Goal: Complete application form: Complete application form

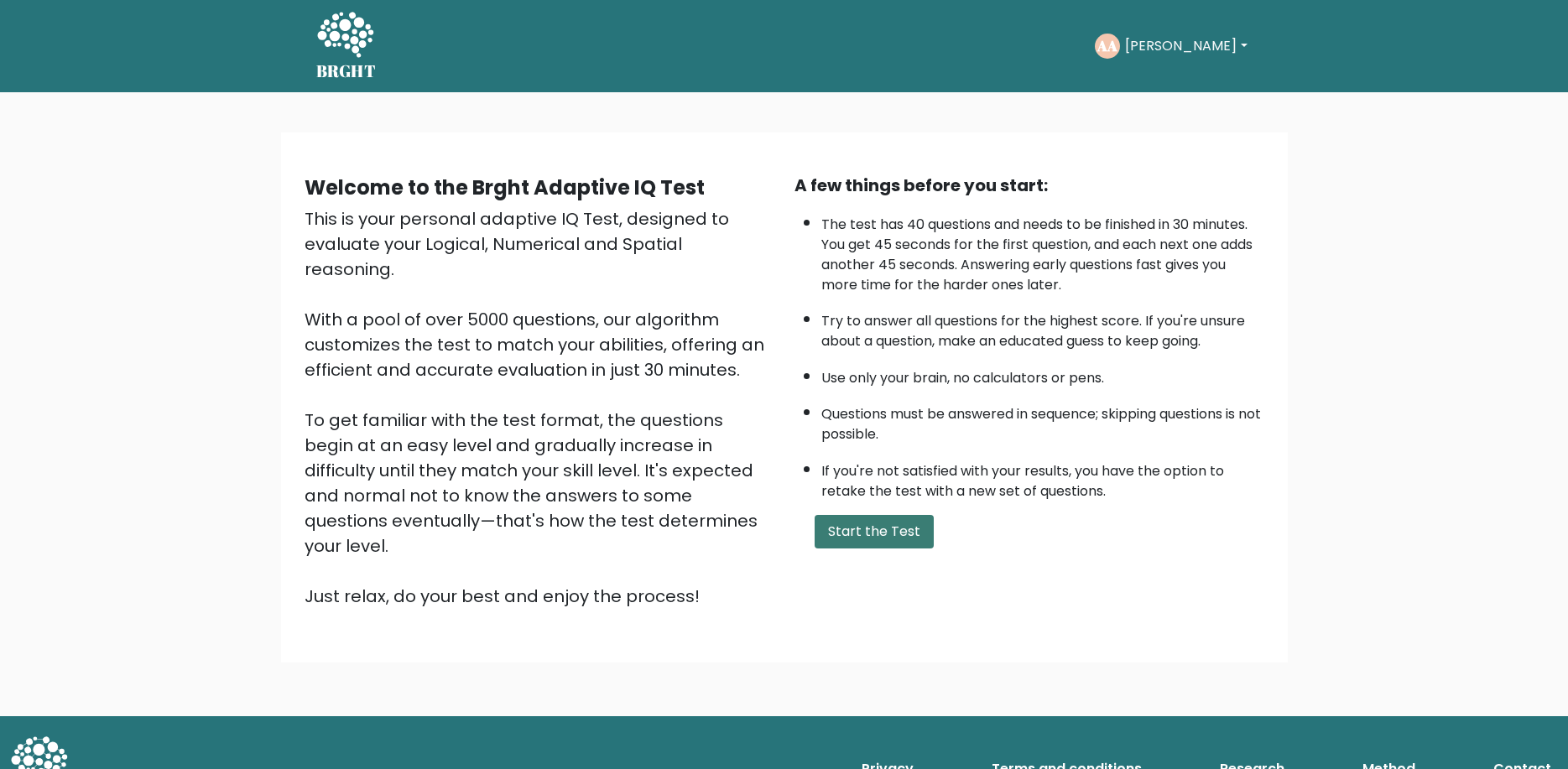
click at [886, 549] on button "Start the Test" at bounding box center [873, 531] width 119 height 34
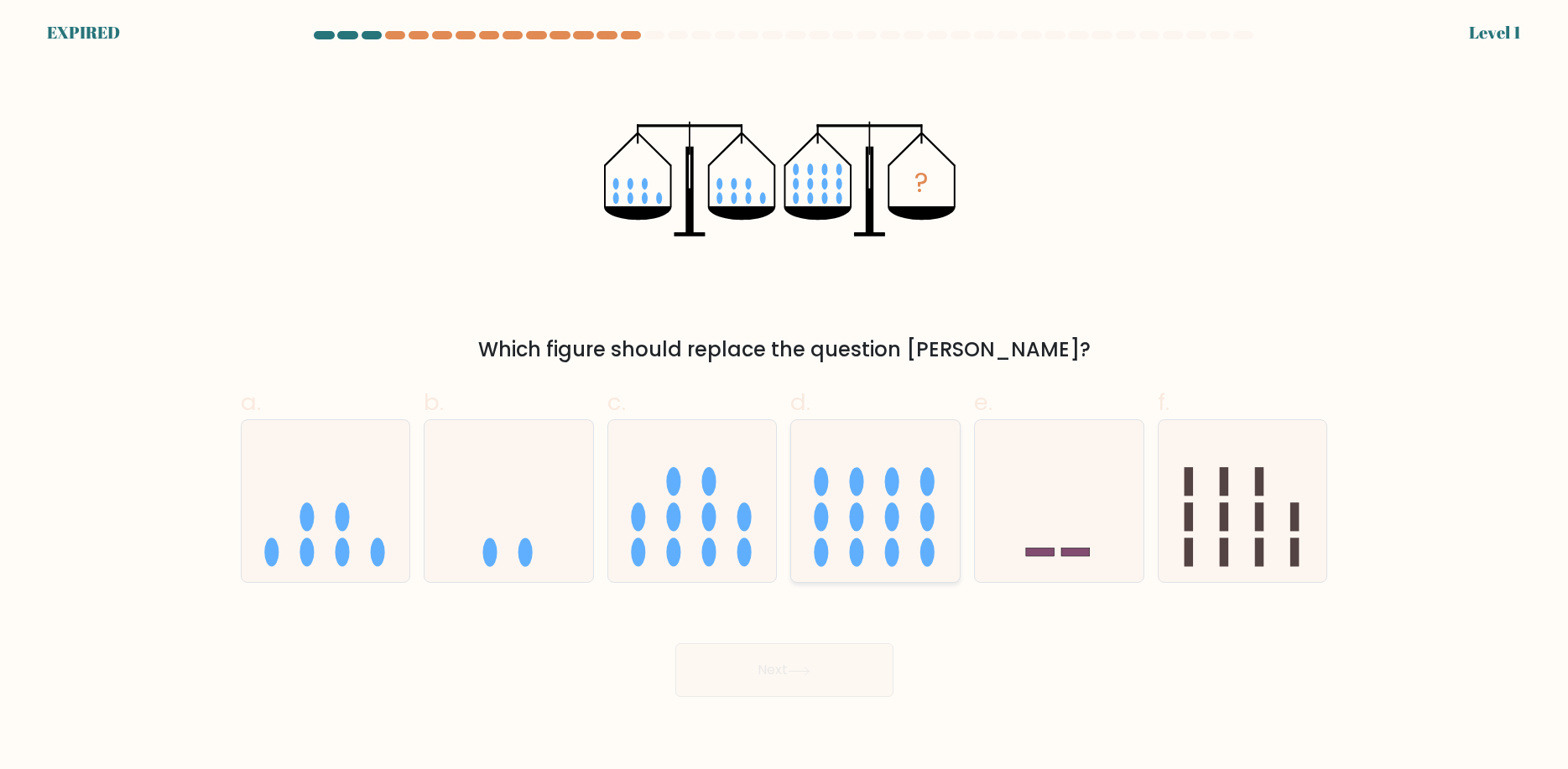
click at [861, 534] on icon at bounding box center [875, 501] width 168 height 140
click at [785, 396] on input "d." at bounding box center [784, 390] width 1 height 11
radio input "true"
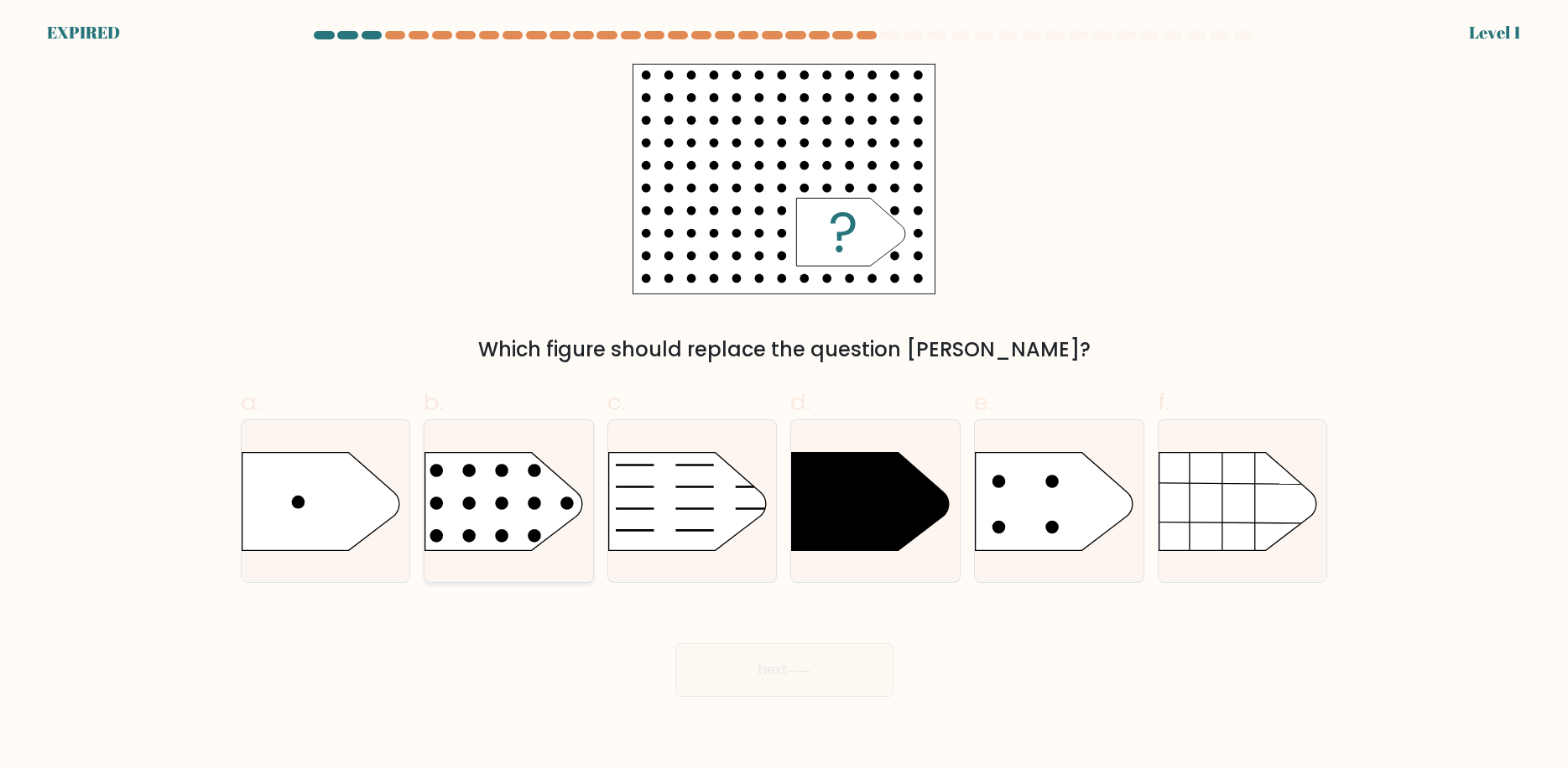
click at [534, 542] on circle at bounding box center [534, 535] width 13 height 13
click at [784, 396] on input "b." at bounding box center [784, 390] width 1 height 11
radio input "true"
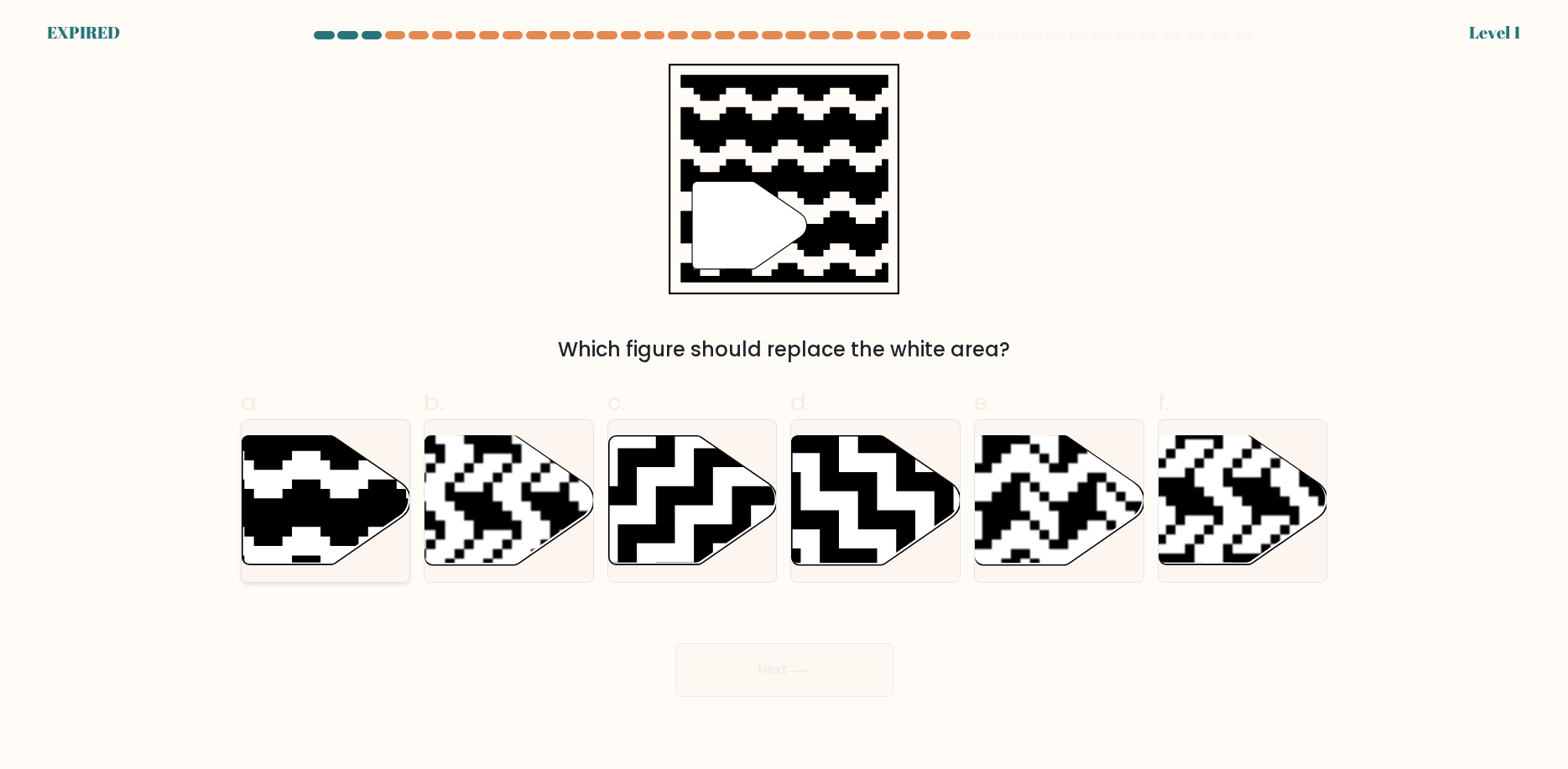
click at [305, 519] on icon at bounding box center [377, 432] width 305 height 305
click at [784, 396] on input "a." at bounding box center [784, 390] width 1 height 11
radio input "true"
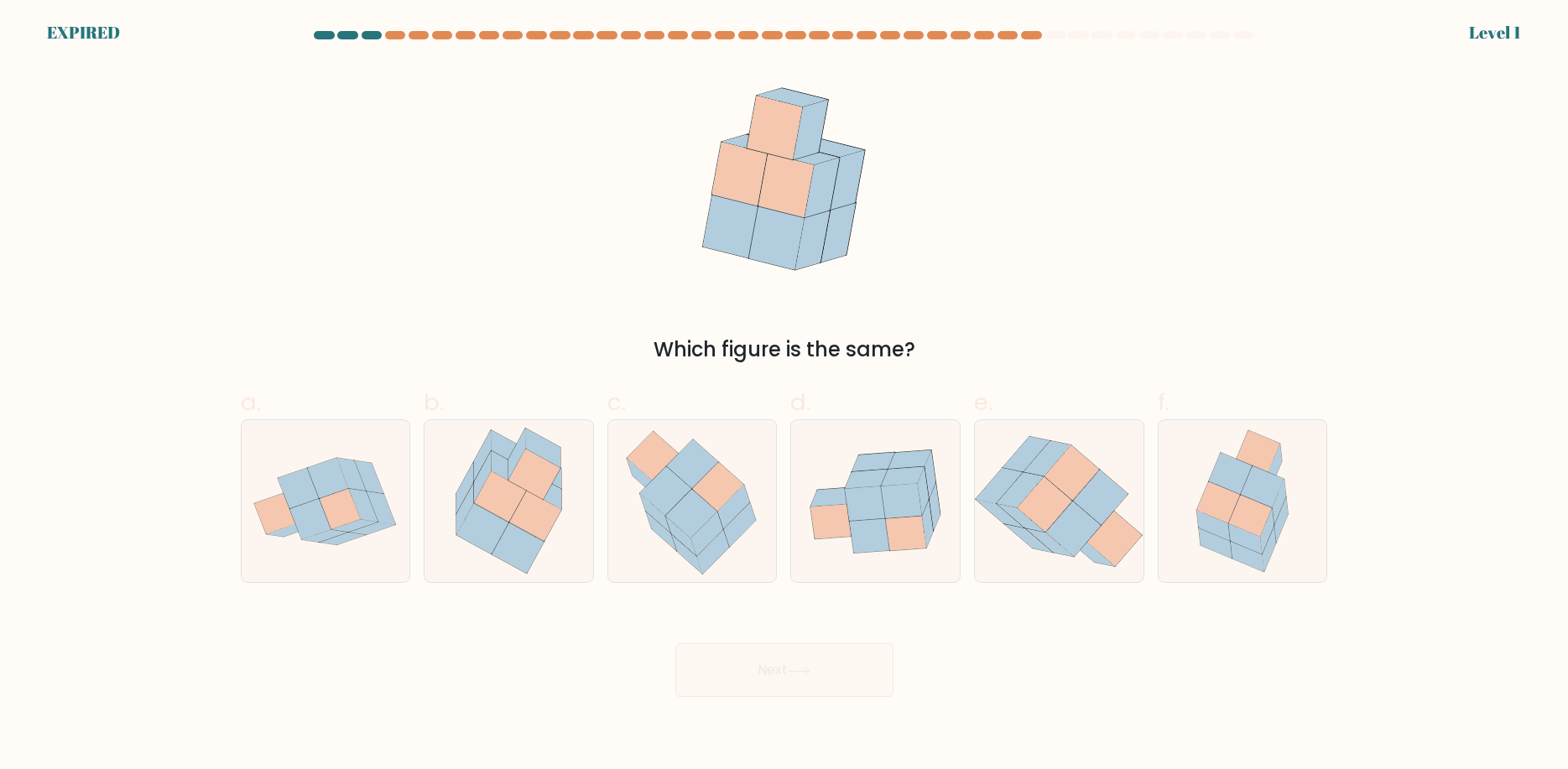
click at [493, 525] on icon at bounding box center [482, 529] width 52 height 50
click at [784, 396] on input "b." at bounding box center [784, 390] width 1 height 11
radio input "true"
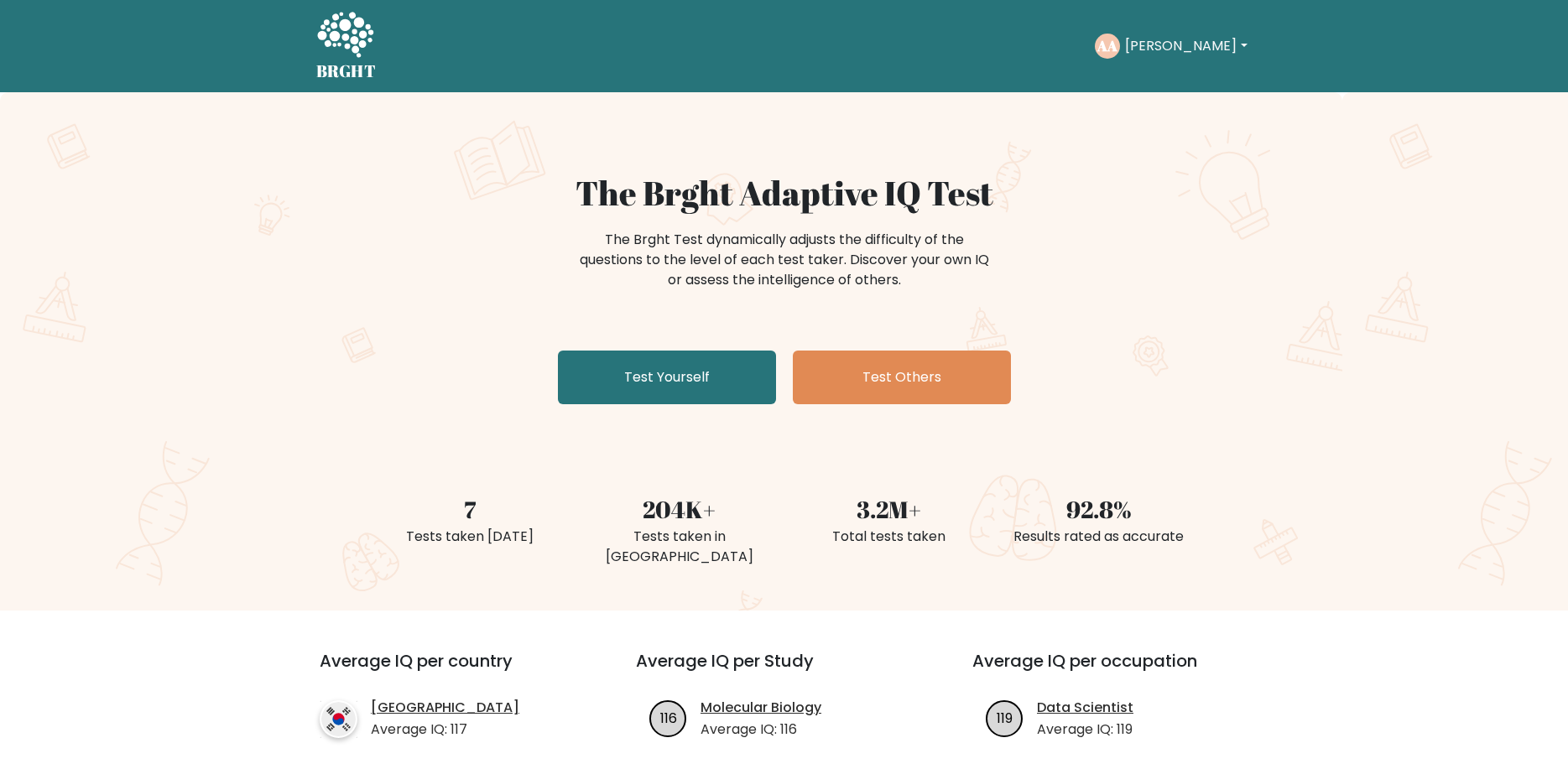
click at [1192, 38] on button "Astrid Joyce" at bounding box center [1186, 46] width 132 height 22
click at [1144, 105] on link "Profile" at bounding box center [1161, 108] width 133 height 27
click at [704, 384] on link "Test Yourself" at bounding box center [667, 377] width 219 height 54
click at [666, 390] on link "Test Yourself" at bounding box center [667, 377] width 219 height 54
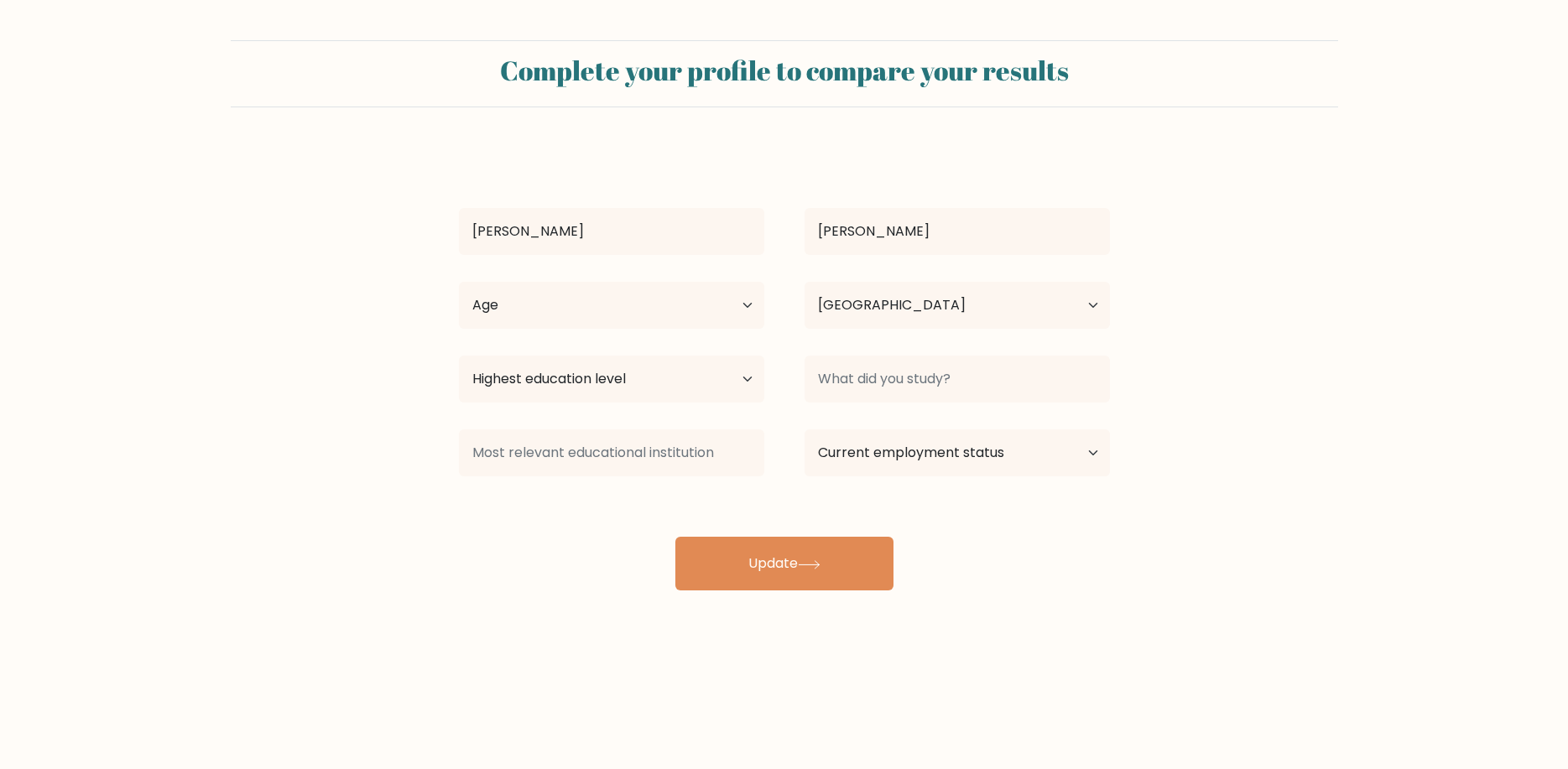
select select "PH"
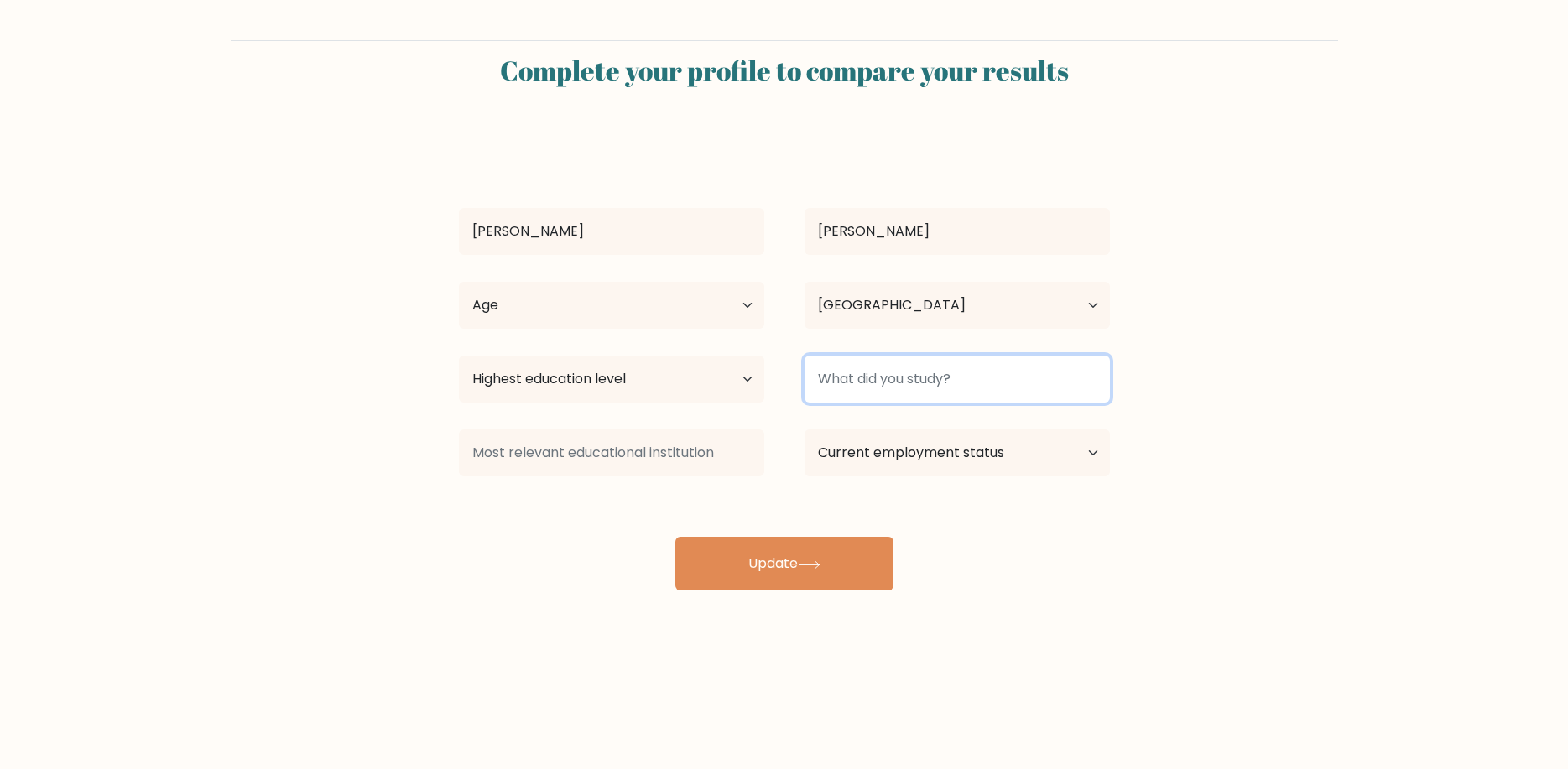
click at [1005, 381] on input at bounding box center [957, 379] width 305 height 47
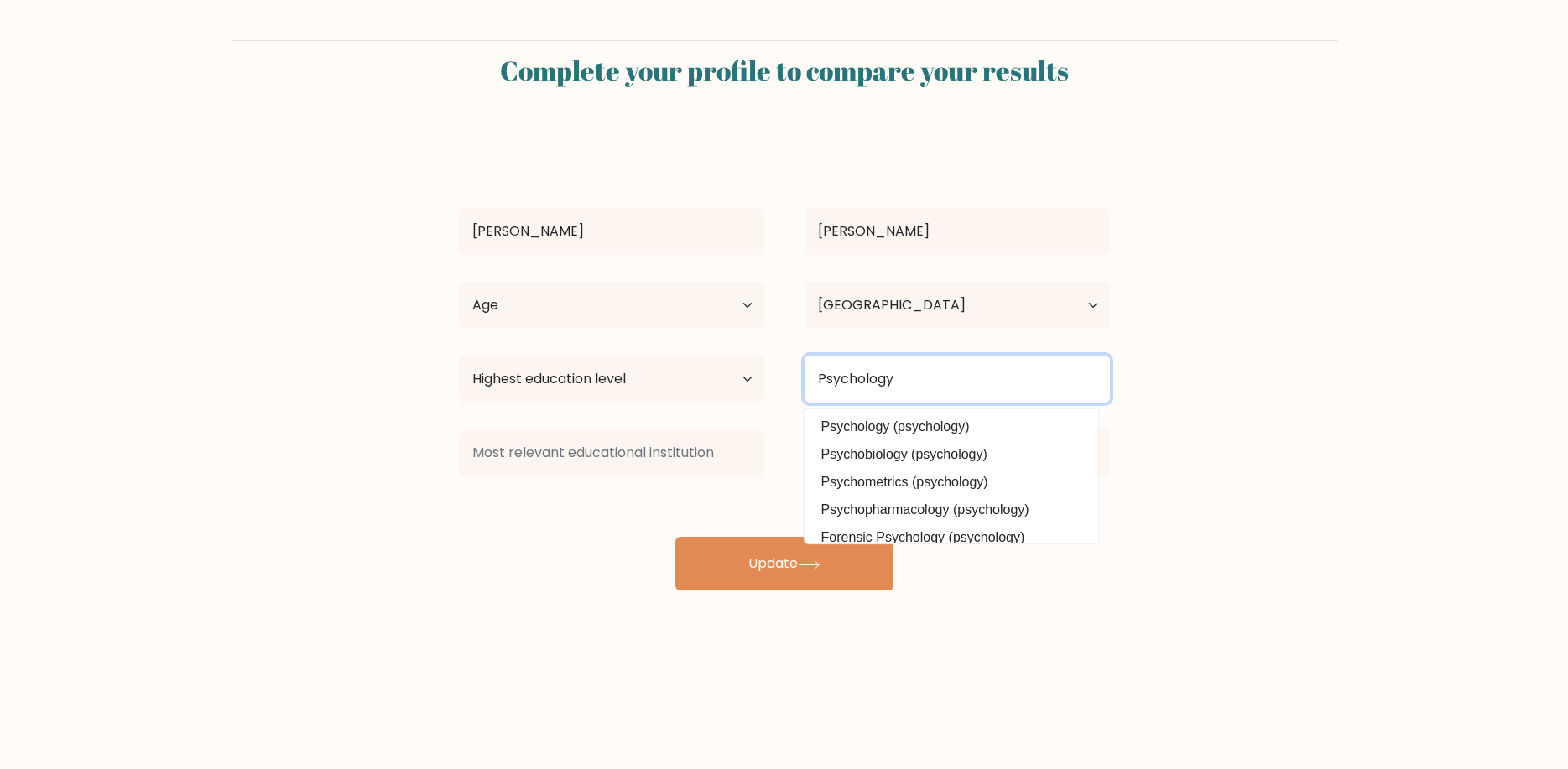
type input "Psychology"
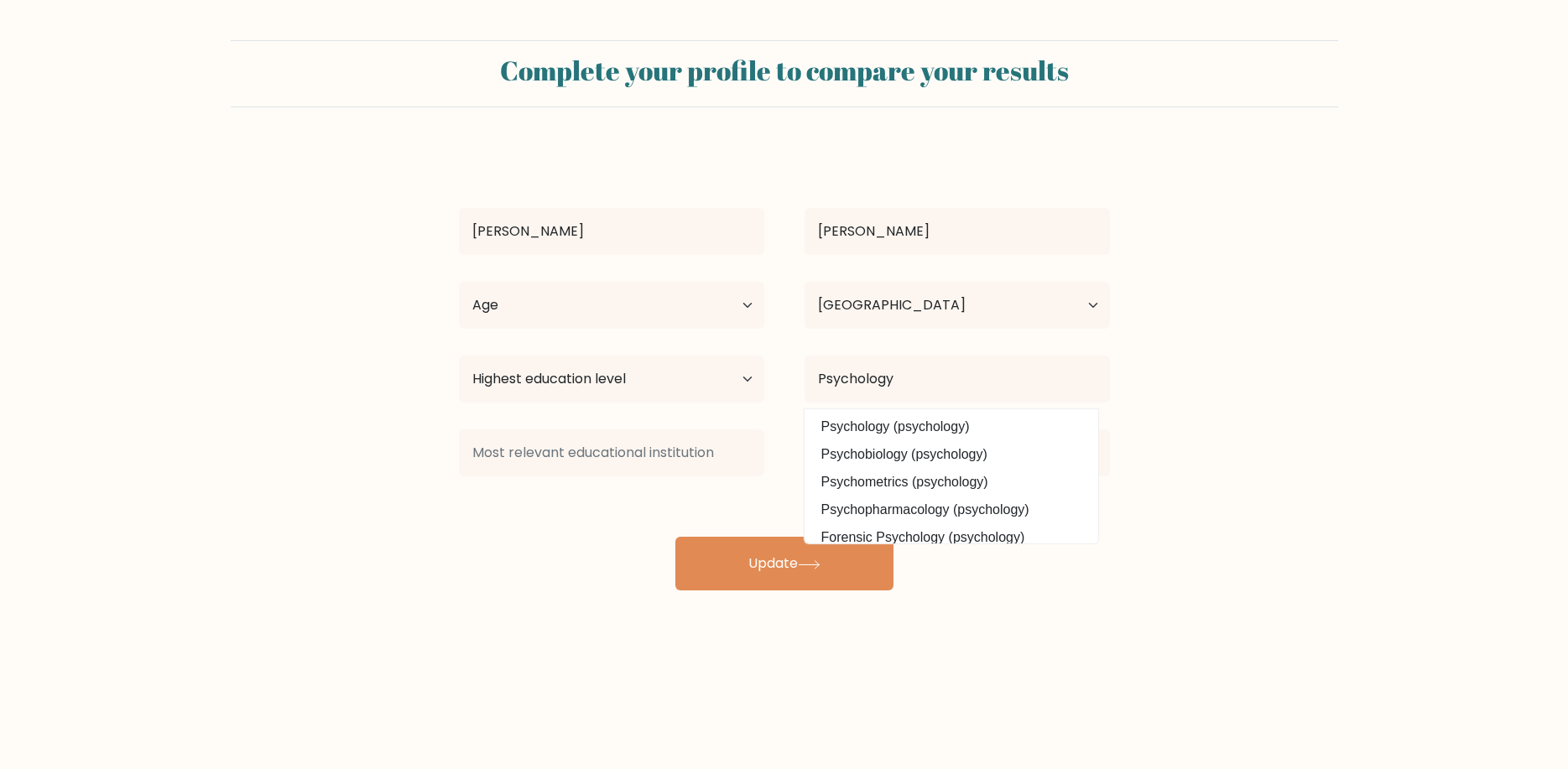
click at [1303, 492] on form "Complete your profile to compare your results Astrid Joyce Alejandro Age Under …" at bounding box center [784, 315] width 1568 height 551
click at [858, 433] on option "Psychology (psychology)" at bounding box center [951, 427] width 285 height 27
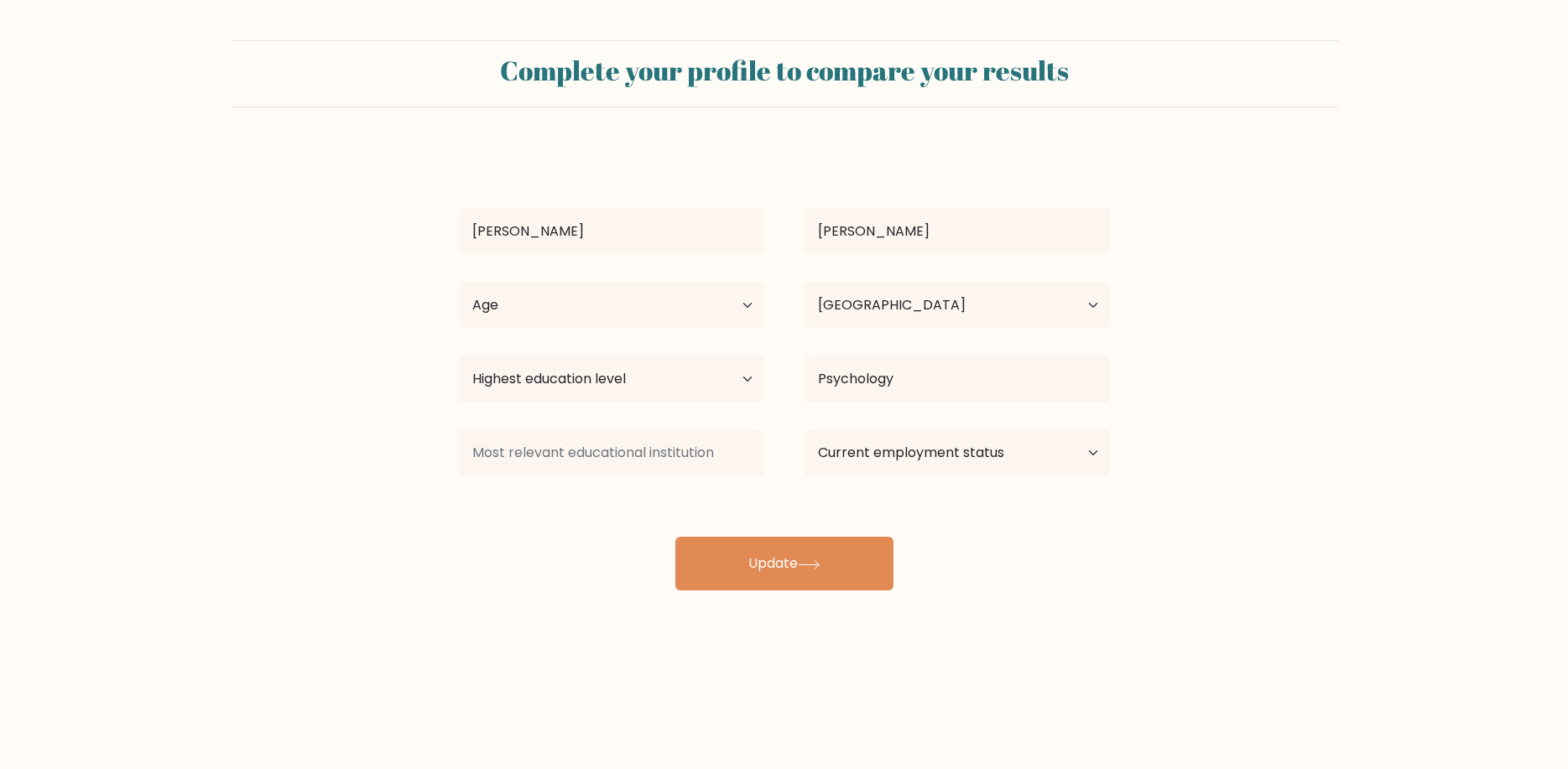
click at [1271, 486] on form "Complete your profile to compare your results Astrid Joyce Alejandro Age Under …" at bounding box center [784, 315] width 1568 height 551
click at [805, 429] on select "Current employment status Employed Student Retired Other / prefer not to answer" at bounding box center [957, 453] width 305 height 47
drag, startPoint x: 1058, startPoint y: 464, endPoint x: 1356, endPoint y: 555, distance: 311.6
click at [1356, 555] on form "Complete your profile to compare your results Astrid Joyce Alejandro Age Under …" at bounding box center [784, 315] width 1568 height 551
click at [796, 564] on button "Update" at bounding box center [785, 564] width 219 height 54
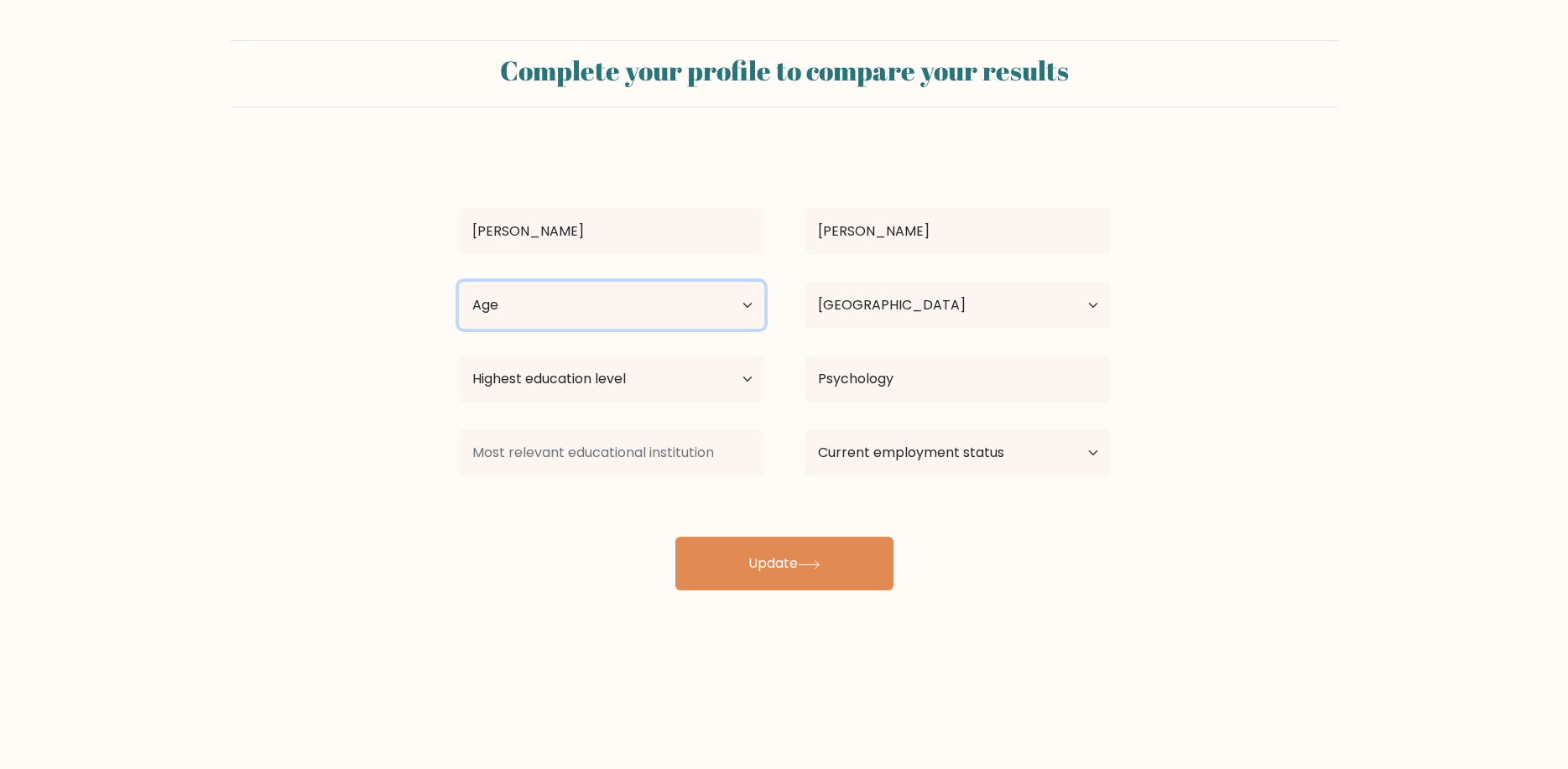
click at [459, 282] on select "Age Under 18 years old 18-24 years old 25-34 years old 35-44 years old 45-54 ye…" at bounding box center [611, 305] width 305 height 47
select select "35_44"
click option "35-44 years old" at bounding box center [0, 0] width 0 height 0
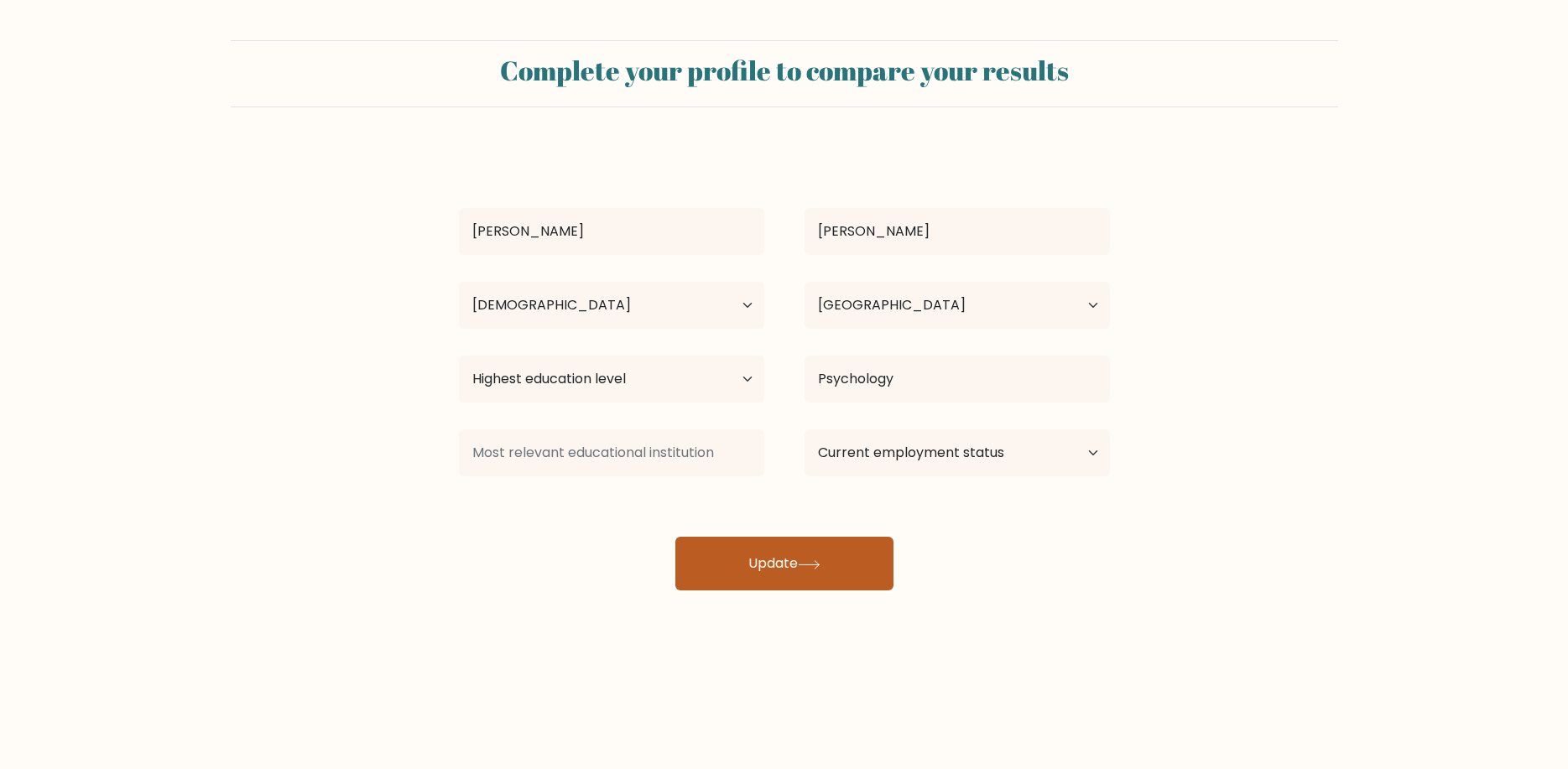
click at [794, 575] on button "Update" at bounding box center [785, 564] width 219 height 54
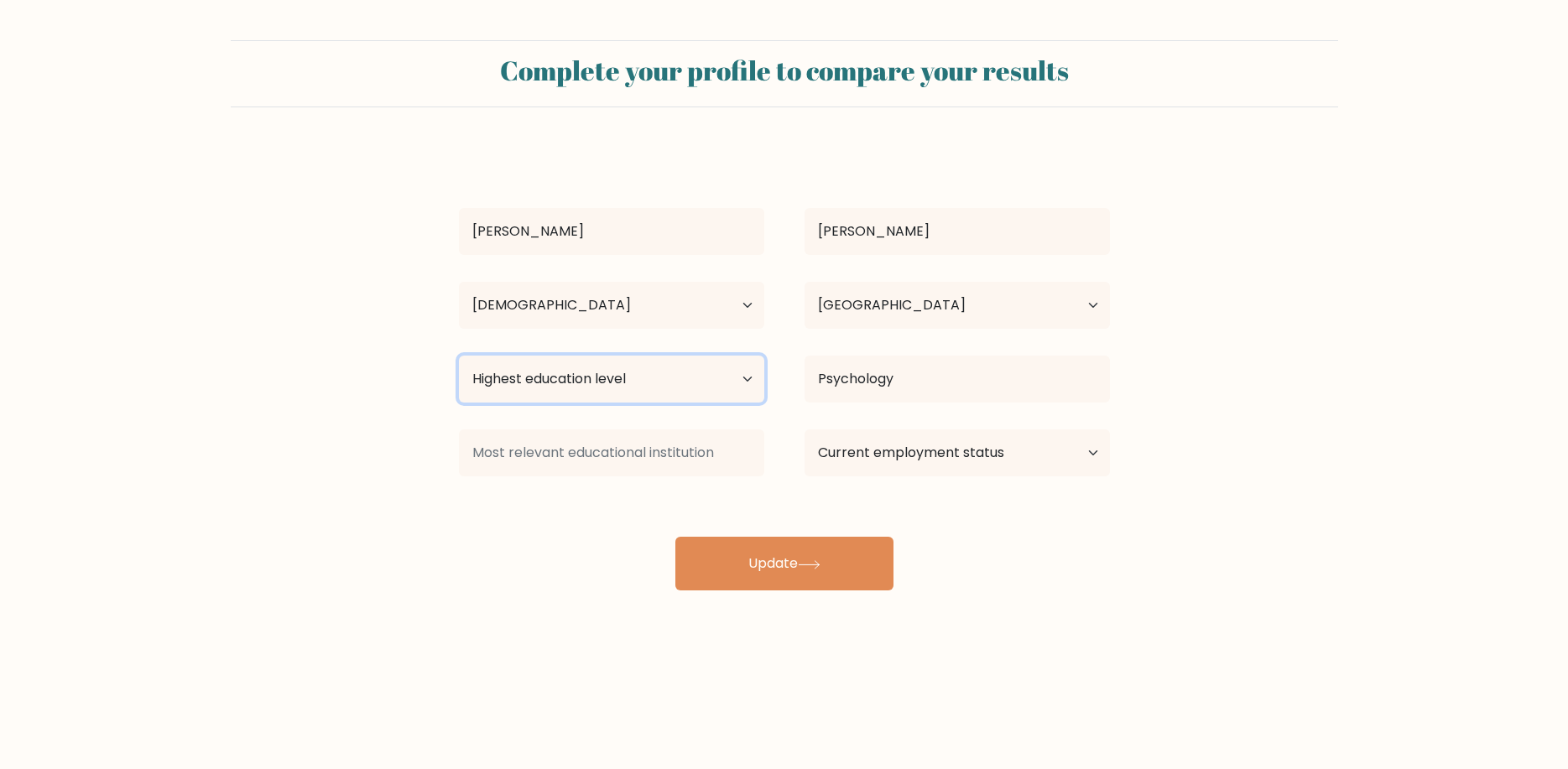
click at [459, 355] on select "Highest education level No schooling Primary Lower Secondary Upper Secondary Oc…" at bounding box center [611, 379] width 305 height 47
select select "bachelors_degree"
click option "Bachelor's degree" at bounding box center [0, 0] width 0 height 0
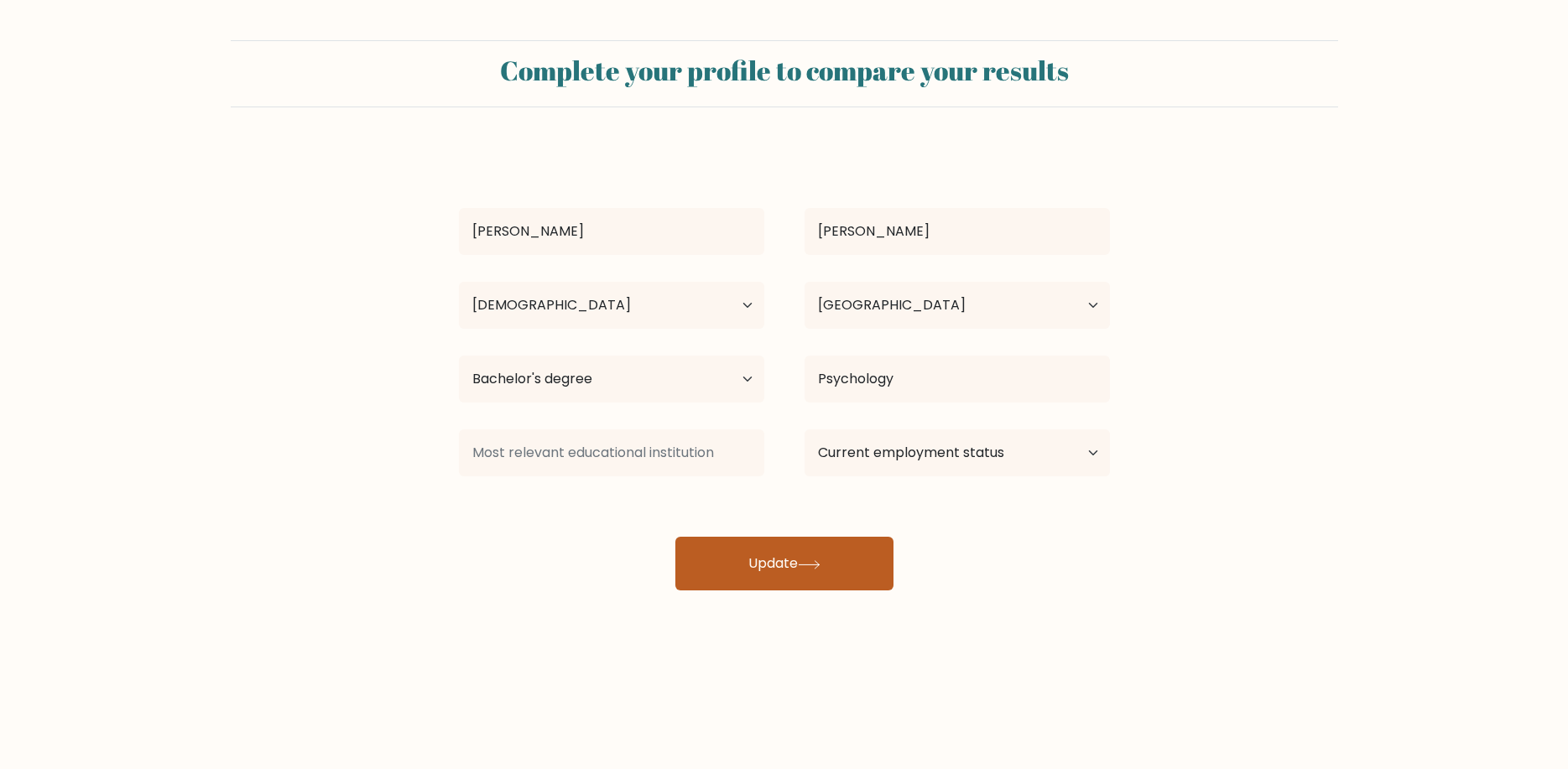
click at [824, 546] on button "Update" at bounding box center [785, 564] width 219 height 54
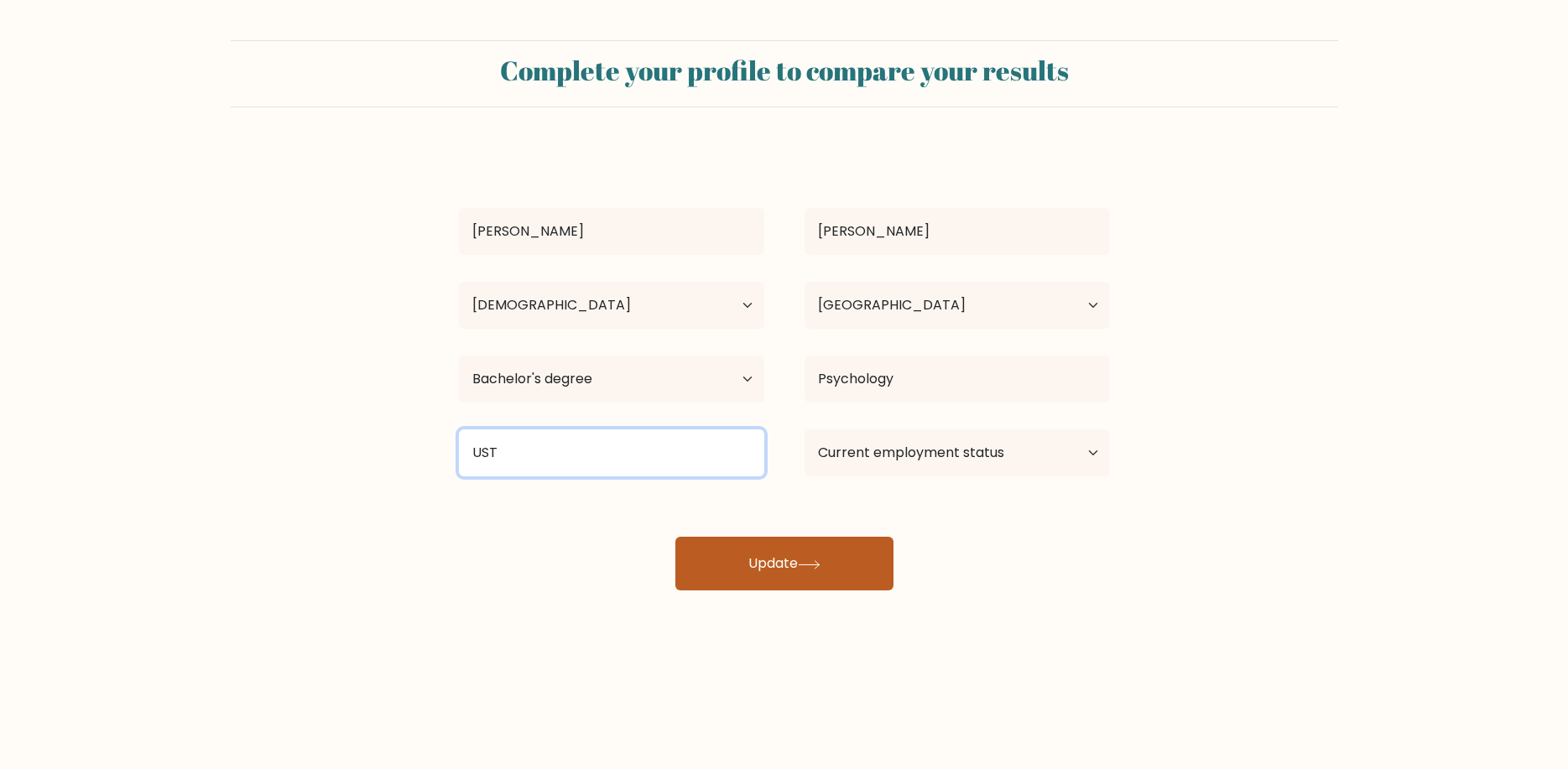
type input "UST"
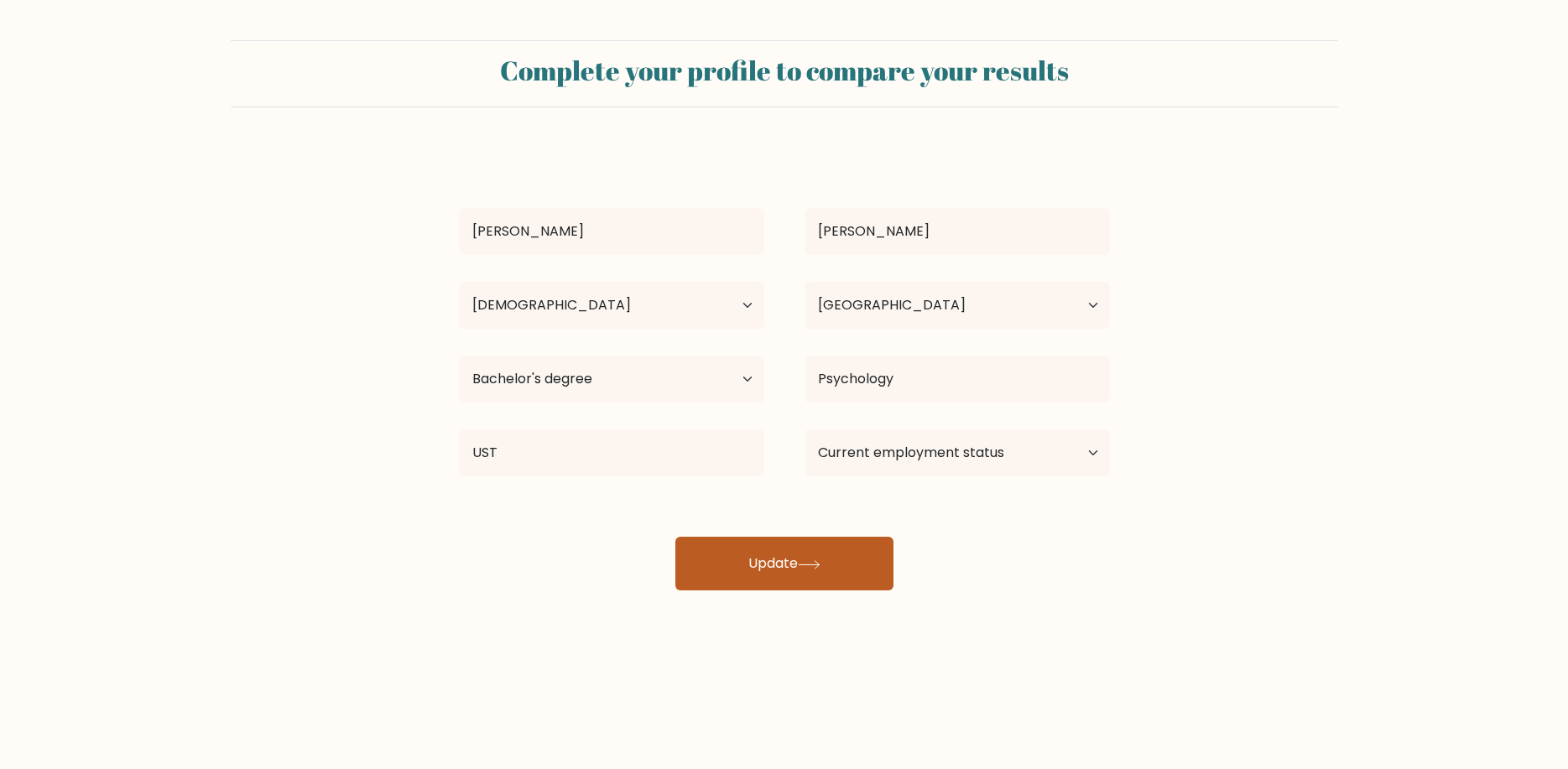
click at [755, 549] on button "Update" at bounding box center [785, 564] width 219 height 54
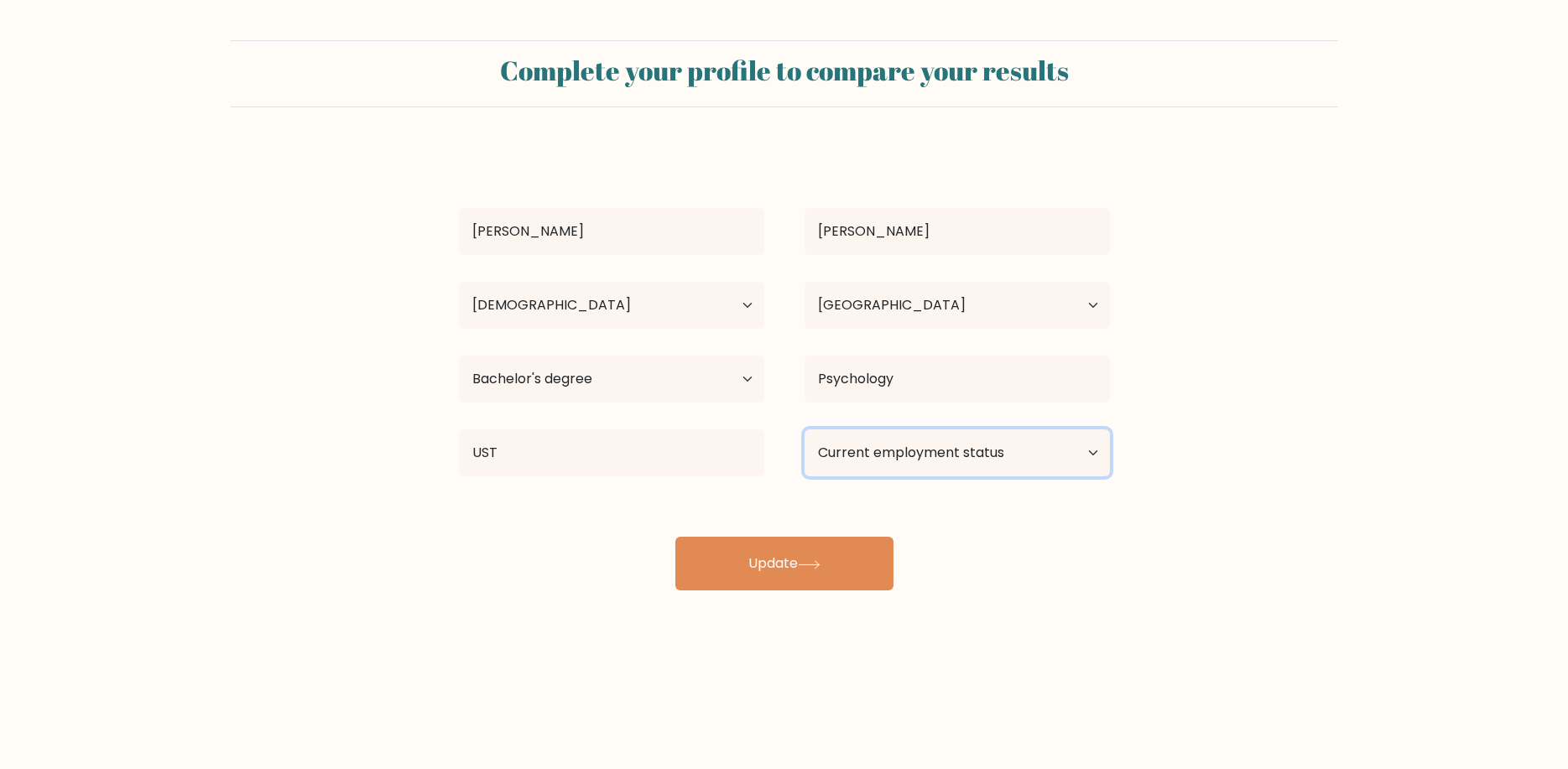
click at [805, 429] on select "Current employment status Employed Student Retired Other / prefer not to answer" at bounding box center [957, 453] width 305 height 47
select select "other"
click option "Other / prefer not to answer" at bounding box center [0, 0] width 0 height 0
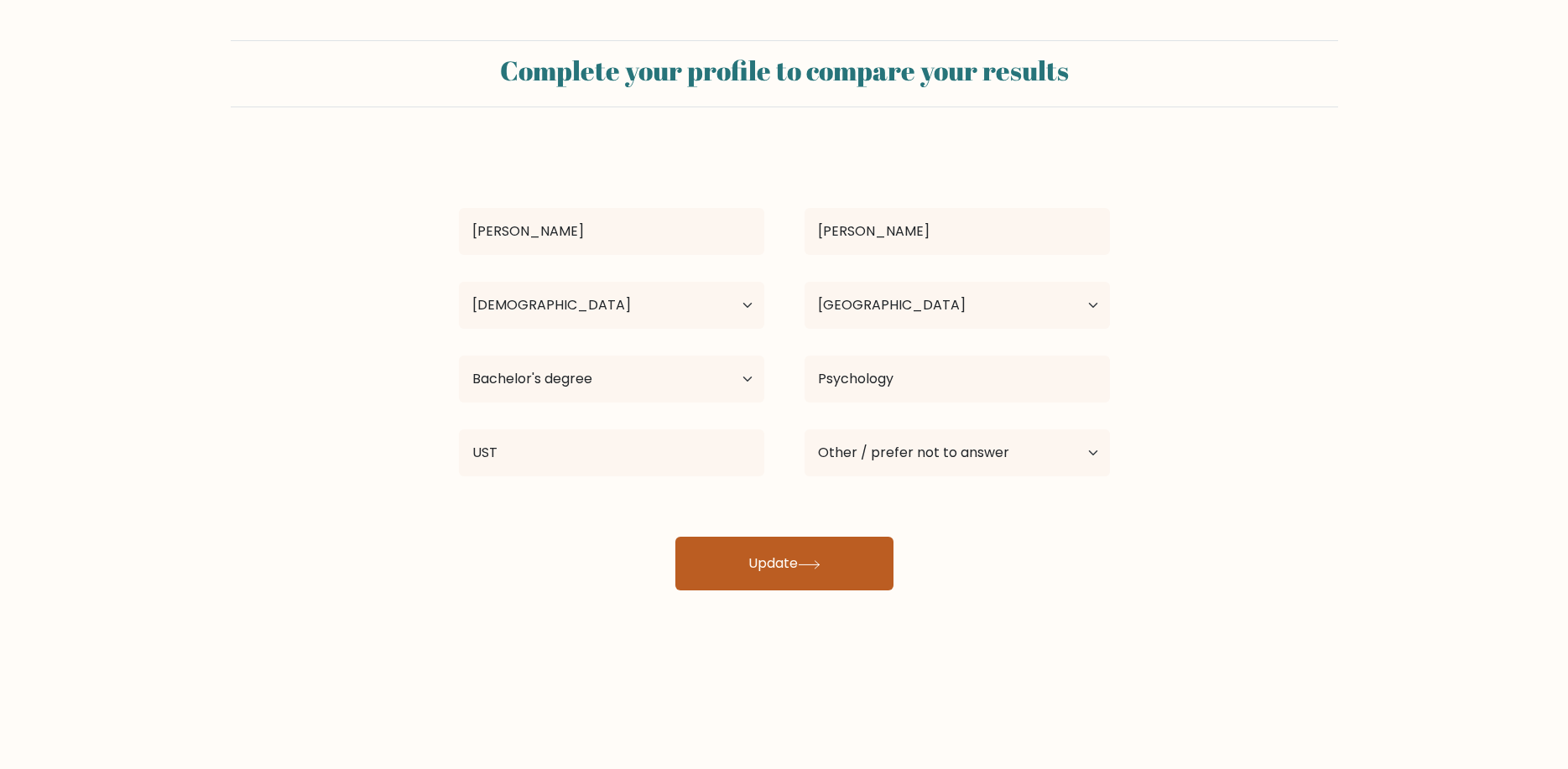
click at [797, 562] on button "Update" at bounding box center [785, 564] width 219 height 54
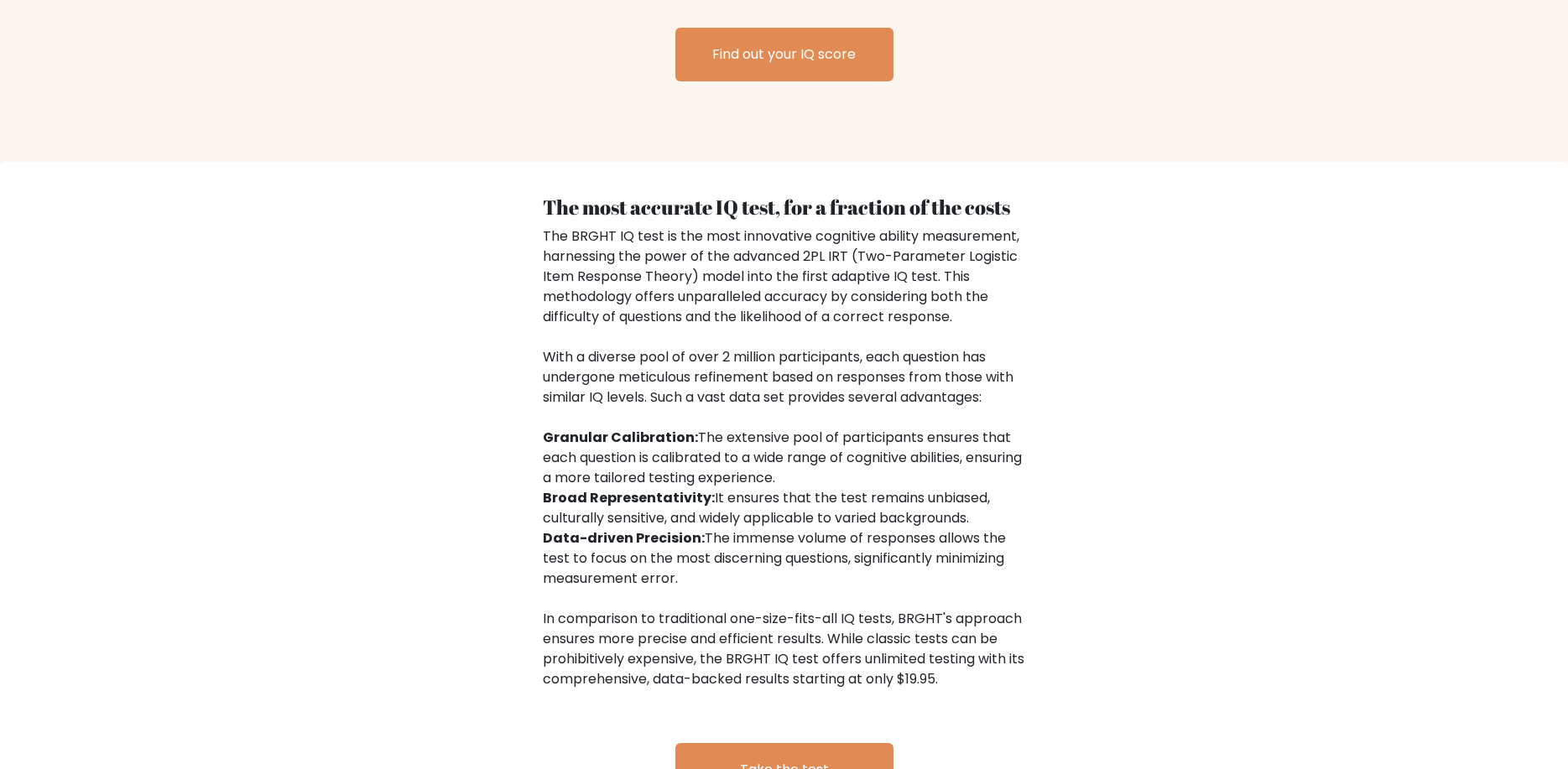
scroll to position [2448, 0]
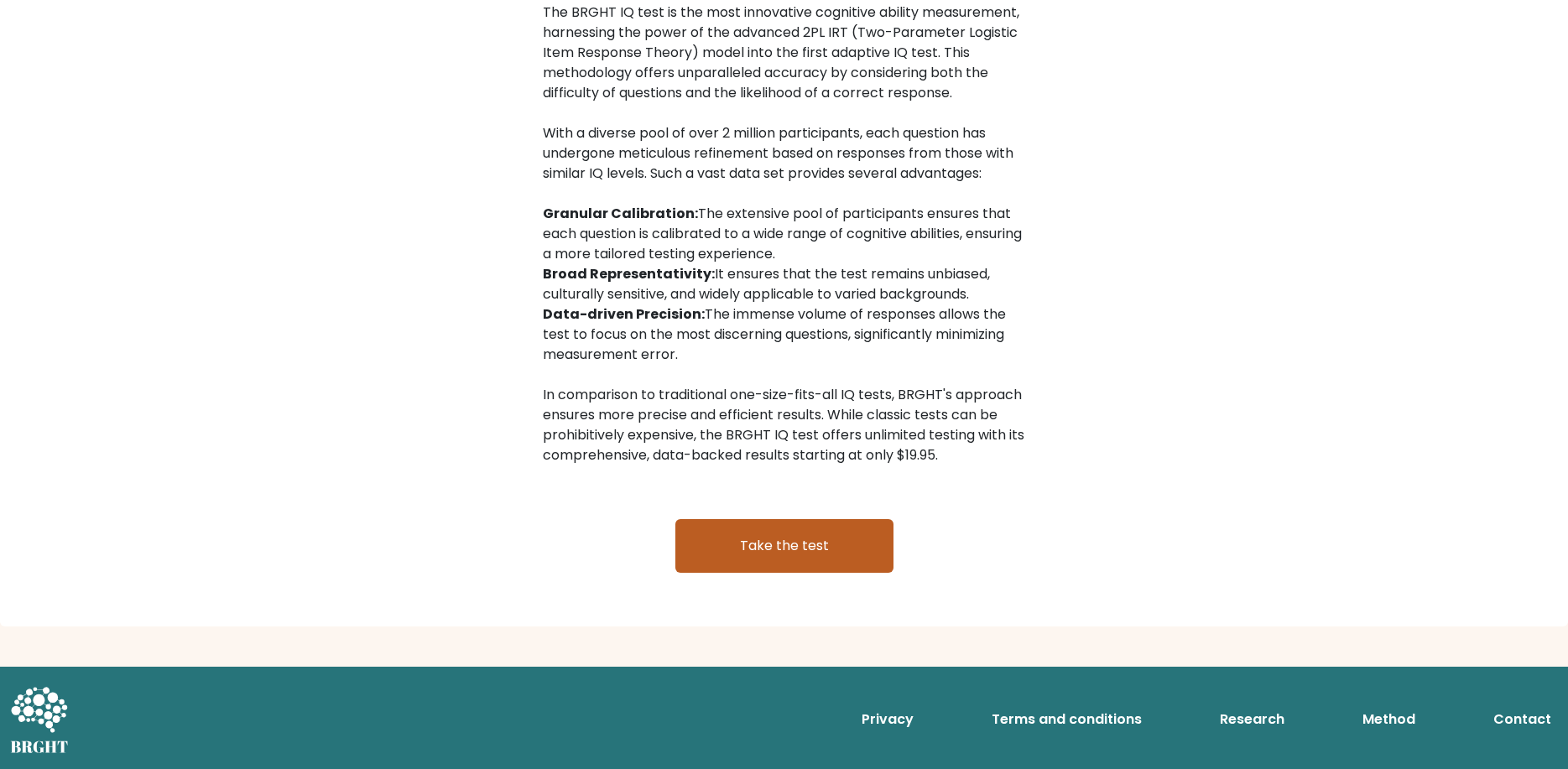
click at [772, 552] on link "Take the test" at bounding box center [785, 546] width 219 height 54
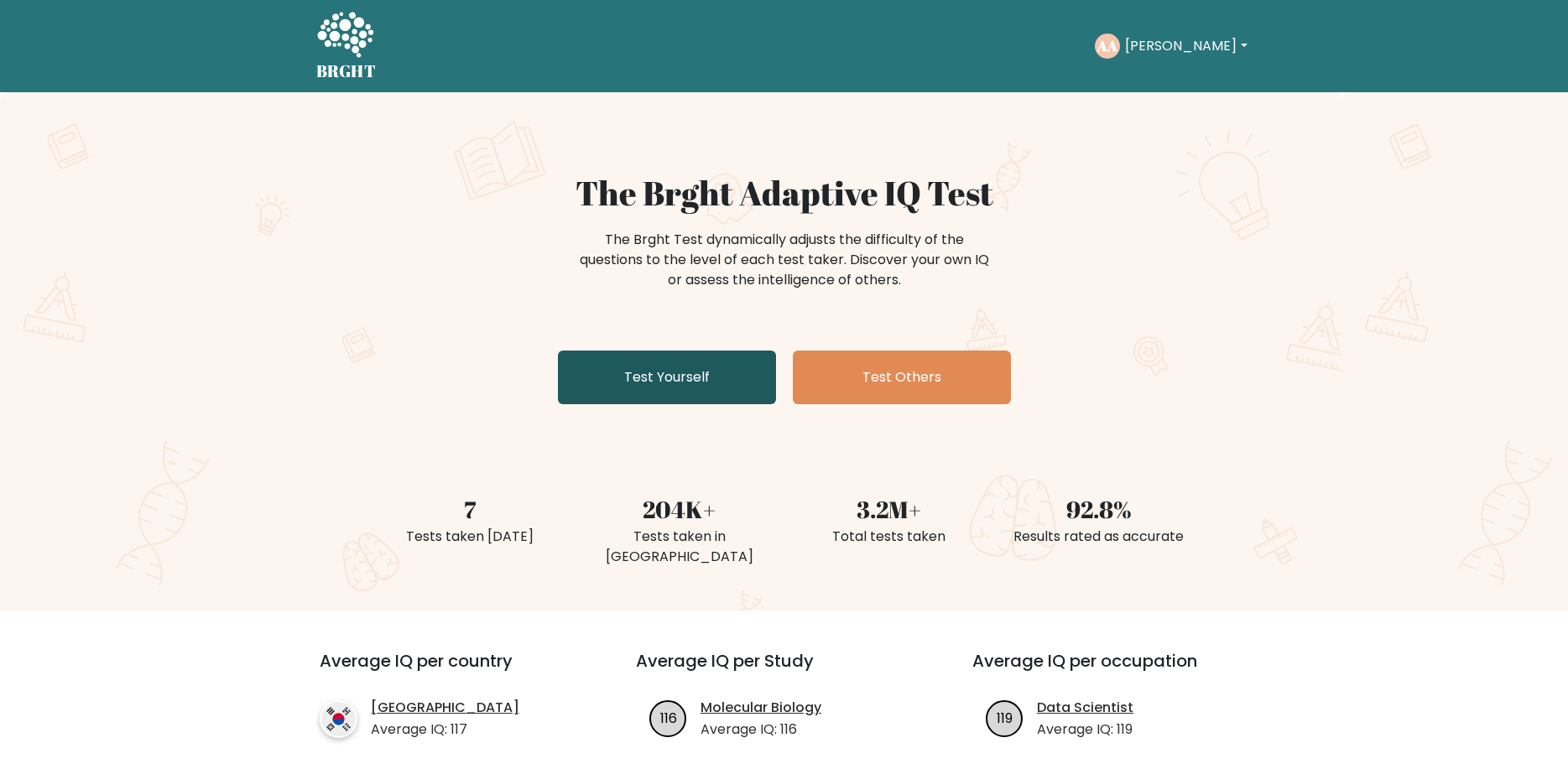
click at [667, 373] on link "Test Yourself" at bounding box center [667, 377] width 219 height 54
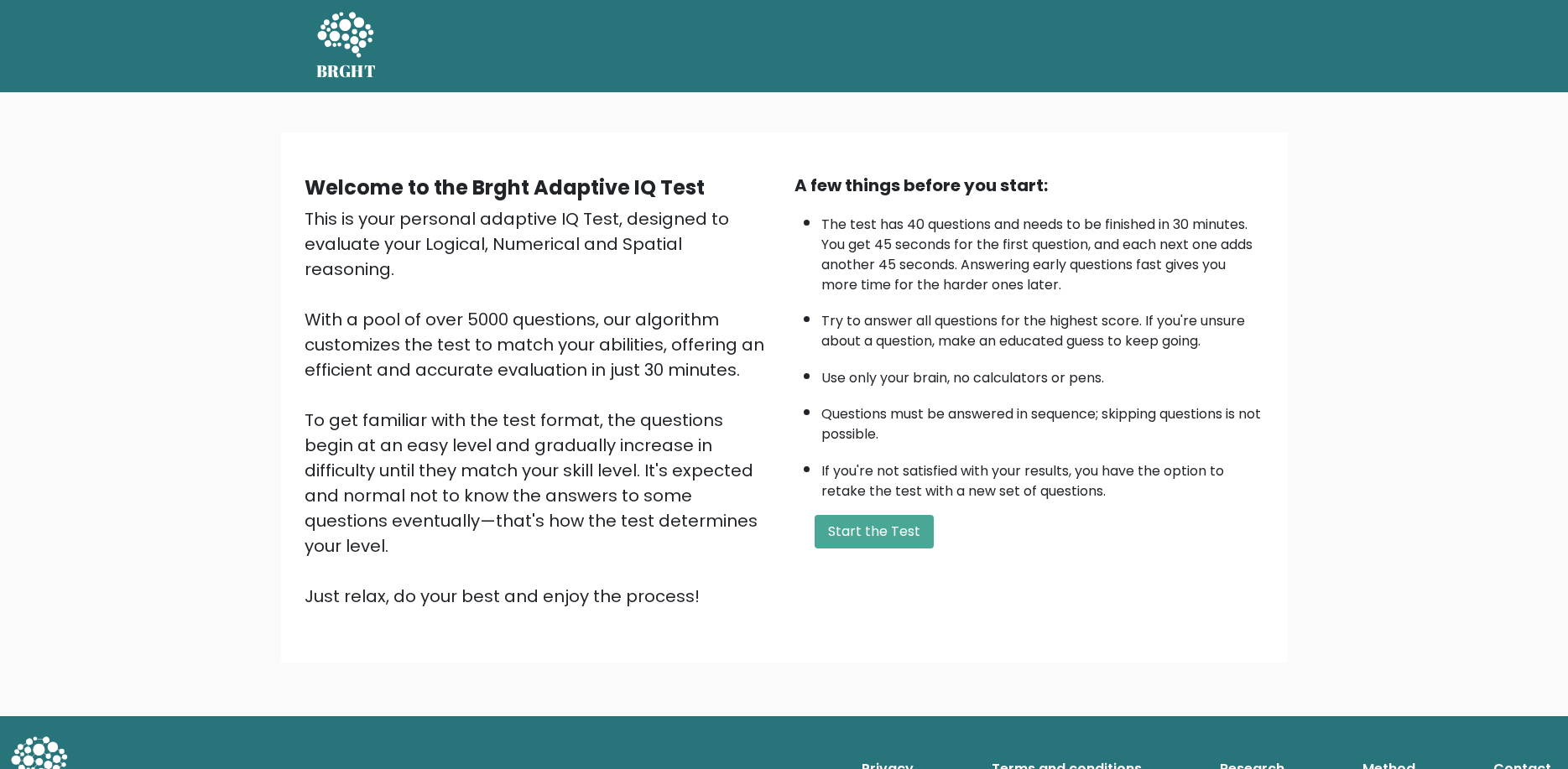
scroll to position [14, 0]
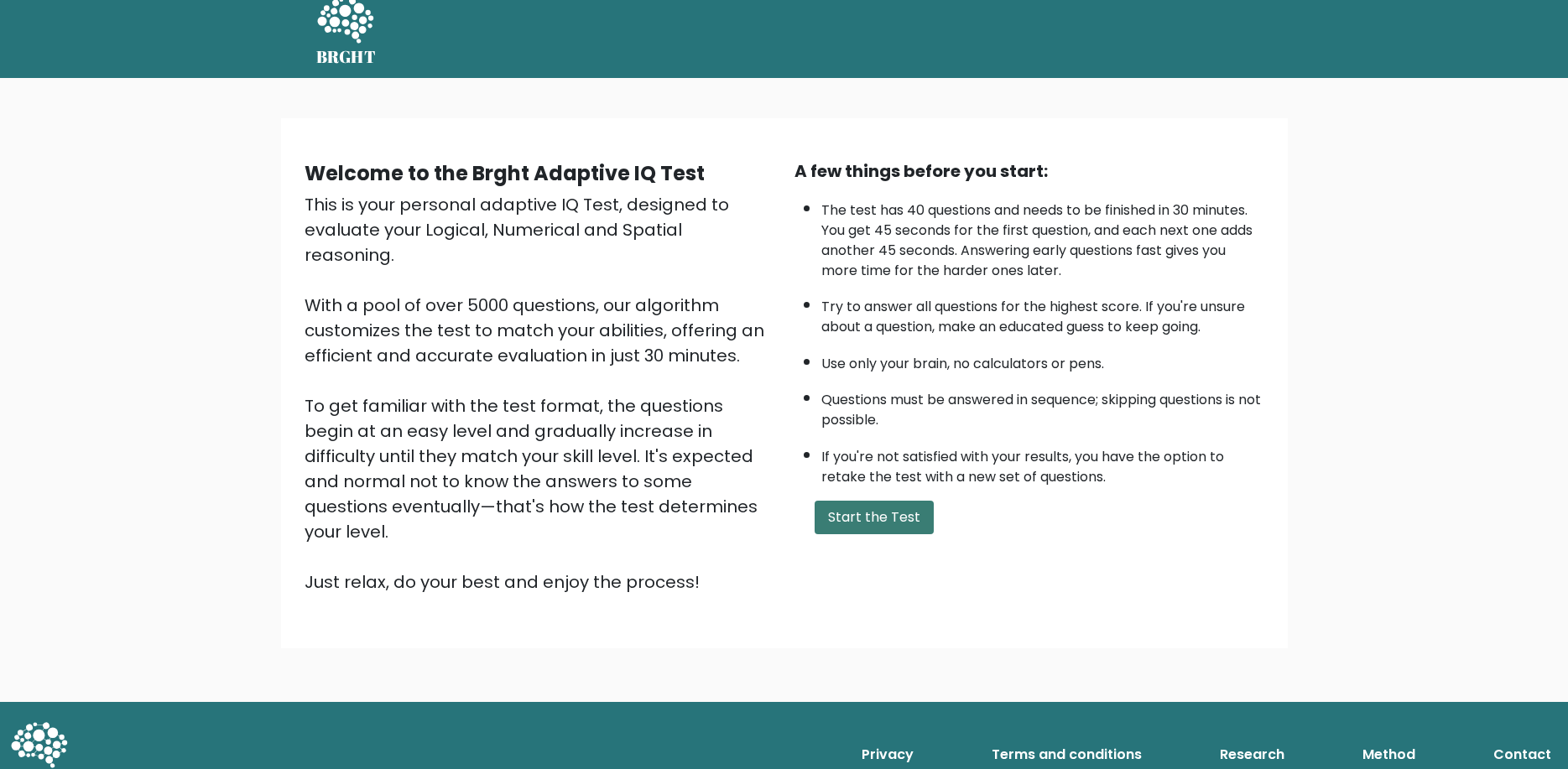
click at [872, 534] on button "Start the Test" at bounding box center [873, 518] width 119 height 34
